Goal: Task Accomplishment & Management: Use online tool/utility

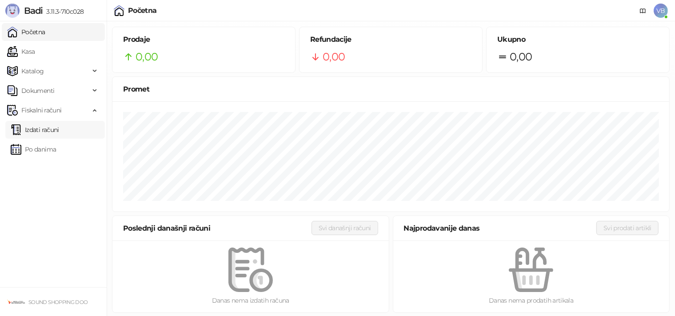
click at [45, 129] on link "Izdati računi" at bounding box center [35, 130] width 48 height 18
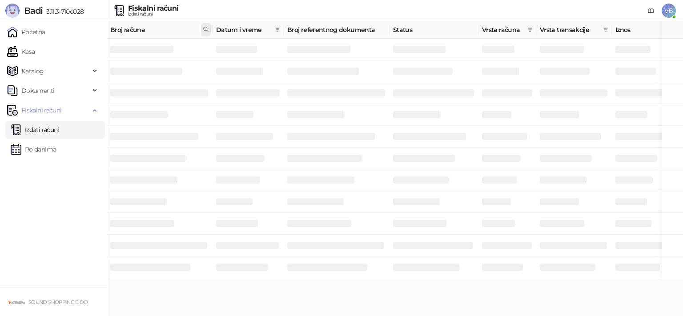
click at [208, 29] on icon at bounding box center [206, 29] width 6 height 6
click at [182, 47] on input "text" at bounding box center [166, 49] width 82 height 14
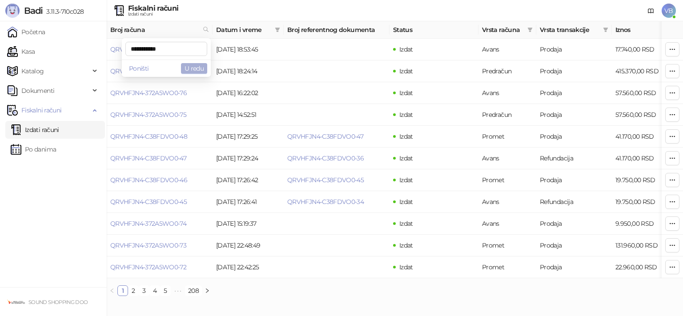
type input "**********"
click at [197, 70] on button "U redu" at bounding box center [194, 68] width 26 height 11
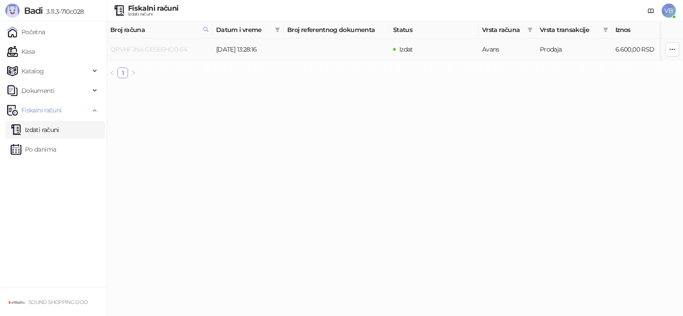
click at [168, 49] on link "QRVHFJN4-GESE6HO0-64" at bounding box center [148, 49] width 77 height 8
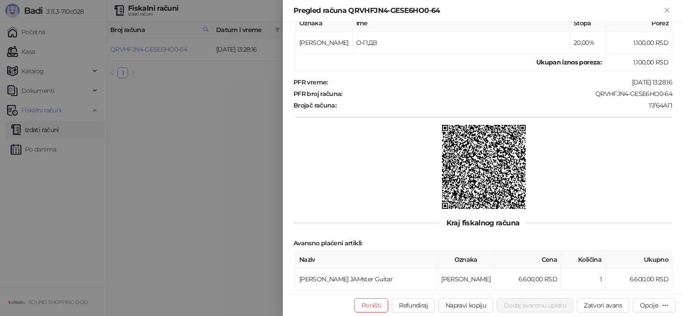
scroll to position [237, 0]
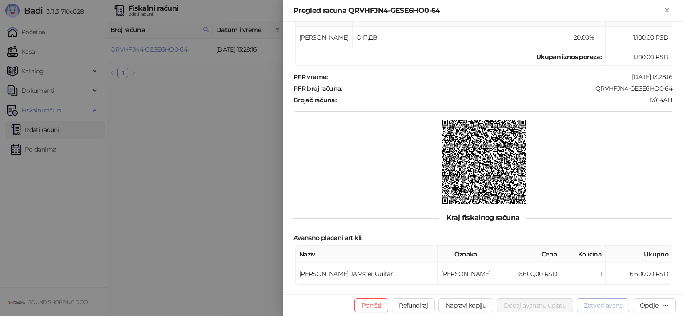
click at [605, 308] on button "Zatvori avans" at bounding box center [603, 305] width 52 height 14
type input "**********"
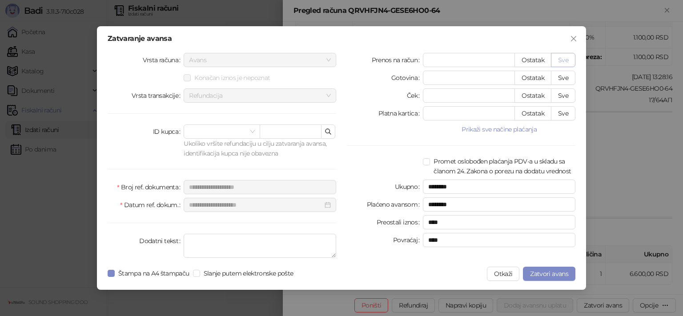
click at [558, 58] on button "Sve" at bounding box center [563, 60] width 24 height 14
click at [565, 274] on span "Zatvori avans" at bounding box center [549, 274] width 38 height 8
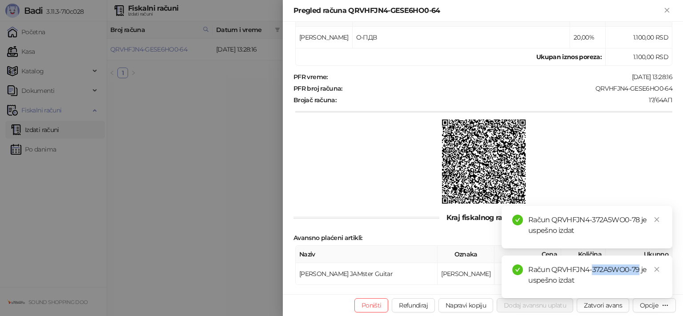
drag, startPoint x: 592, startPoint y: 269, endPoint x: 638, endPoint y: 268, distance: 46.3
click at [638, 268] on div "Račun QRVHFJN4-372A5WO0-79 je uspešno izdat" at bounding box center [594, 275] width 133 height 21
copy div "372A5WO0-79"
